Goal: Find specific page/section: Find specific page/section

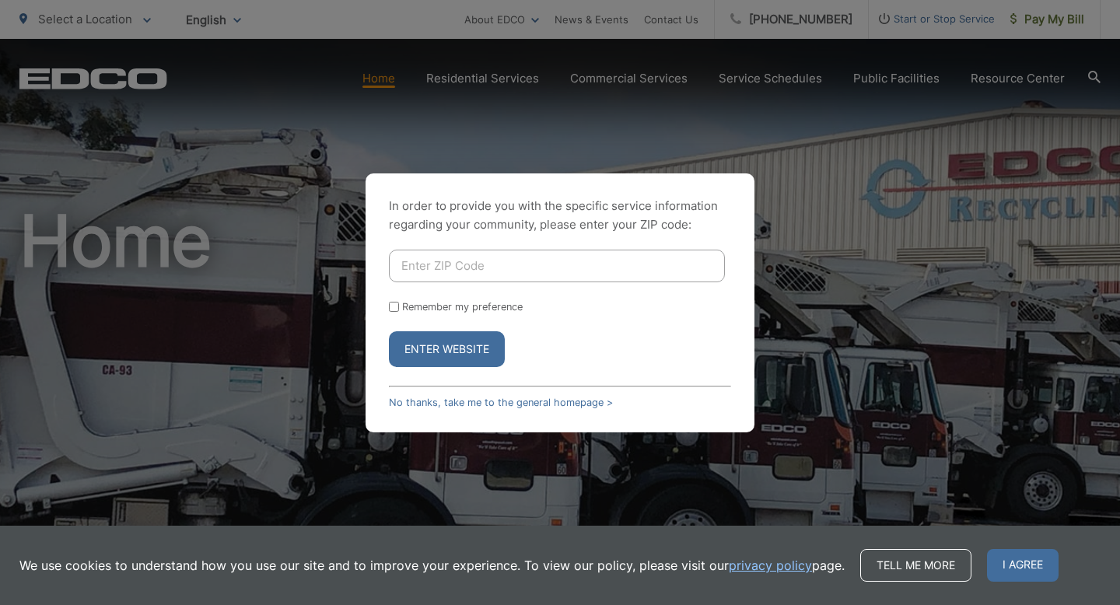
click at [415, 268] on input "Enter ZIP Code" at bounding box center [557, 266] width 336 height 33
type input "90245"
click at [390, 306] on input "Remember my preference" at bounding box center [394, 307] width 10 height 10
checkbox input "true"
click at [428, 356] on button "Enter Website" at bounding box center [447, 349] width 116 height 36
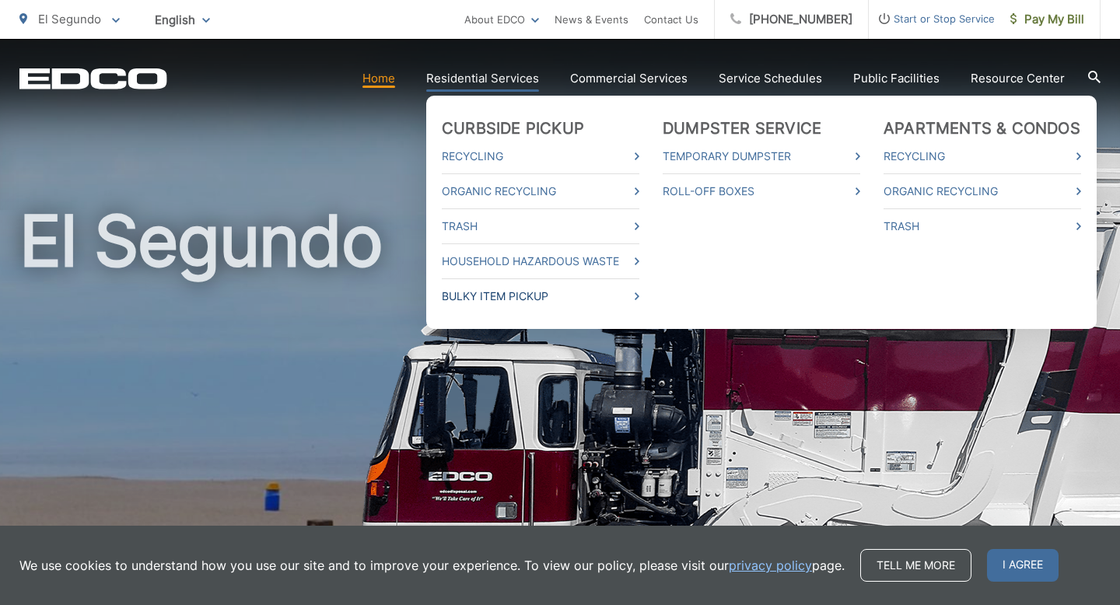
click at [529, 292] on link "Bulky Item Pickup" at bounding box center [541, 296] width 198 height 19
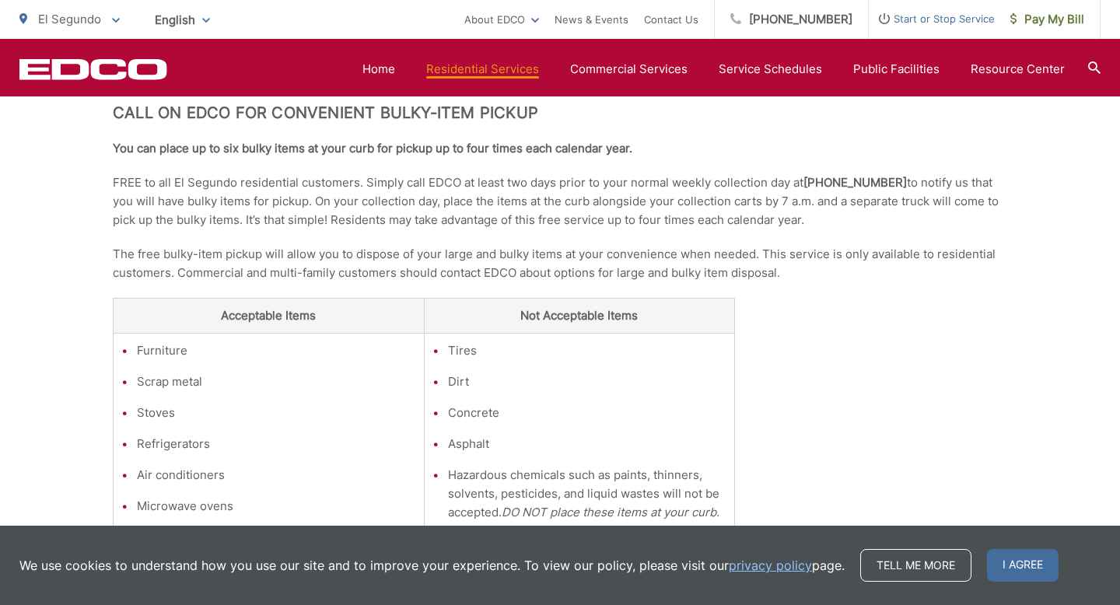
scroll to position [339, 0]
